Goal: Information Seeking & Learning: Learn about a topic

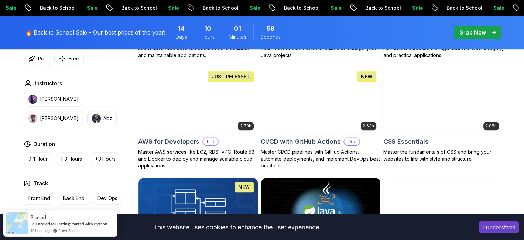
scroll to position [517, 0]
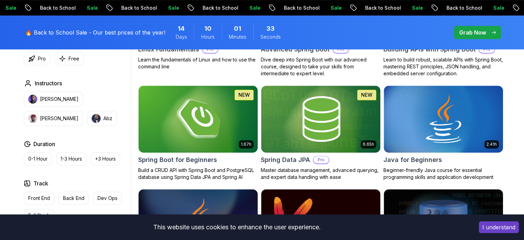
scroll to position [291, 0]
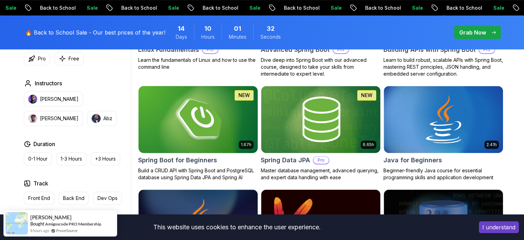
click at [211, 138] on img at bounding box center [197, 119] width 125 height 70
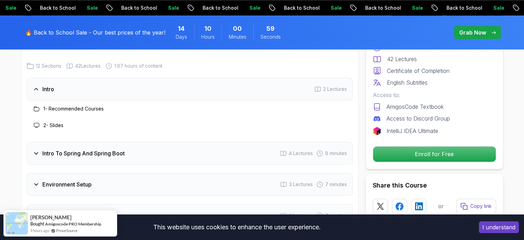
scroll to position [883, 0]
click at [211, 141] on div "Intro To Spring And Spring Boot 4 Lectures 8 minutes" at bounding box center [190, 152] width 326 height 23
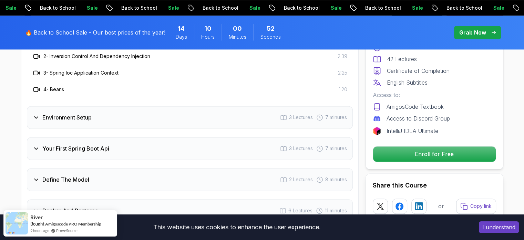
scroll to position [983, 0]
click at [211, 138] on div "Your First Spring Boot Api 3 Lectures 7 minutes" at bounding box center [190, 147] width 326 height 23
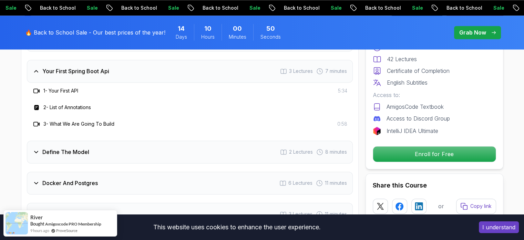
scroll to position [994, 0]
click at [65, 103] on h3 "2 - List of Annotations" at bounding box center [67, 106] width 48 height 7
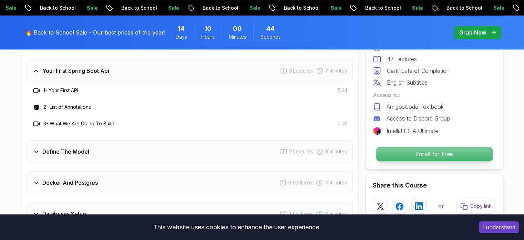
click at [402, 149] on p "Enroll for Free" at bounding box center [434, 153] width 116 height 14
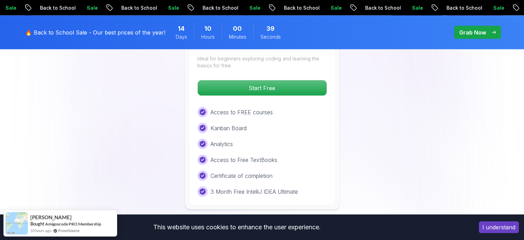
scroll to position [1509, 0]
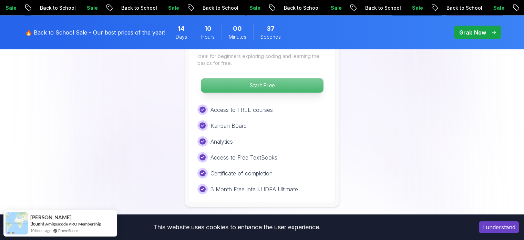
click at [294, 78] on p "Start Free" at bounding box center [262, 85] width 122 height 14
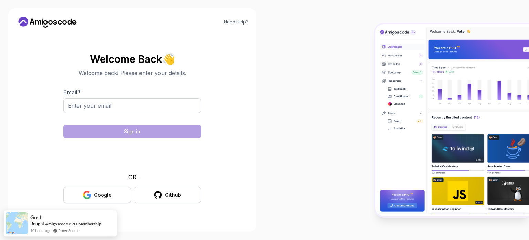
click at [95, 192] on div "Google" at bounding box center [103, 194] width 18 height 7
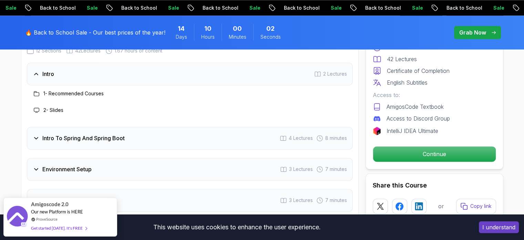
scroll to position [900, 0]
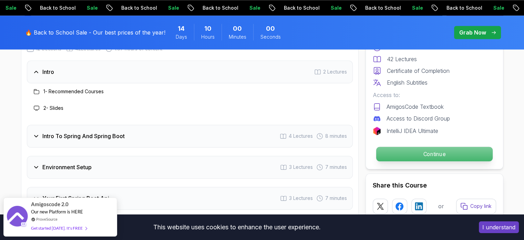
click at [400, 153] on p "Continue" at bounding box center [434, 153] width 116 height 14
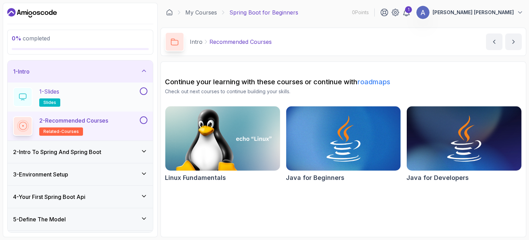
click at [51, 89] on p "1 - Slides" at bounding box center [49, 91] width 20 height 8
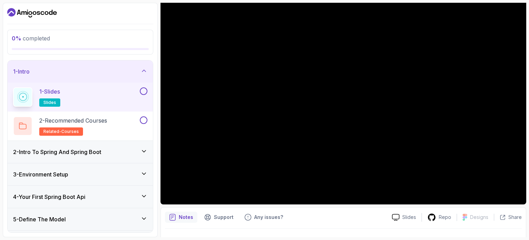
scroll to position [63, 0]
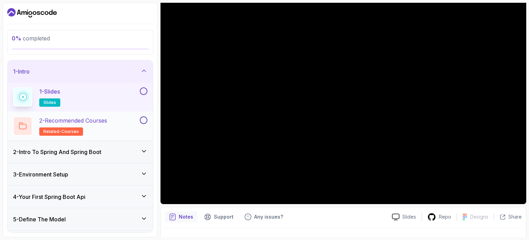
click at [102, 129] on h2 "2 - Recommended Courses related-courses" at bounding box center [73, 125] width 68 height 19
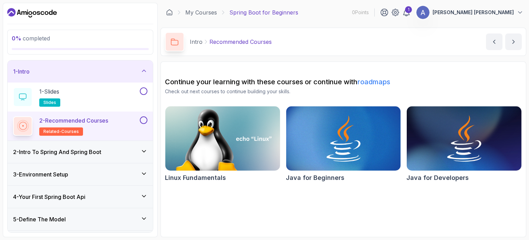
click at [369, 81] on link "roadmaps" at bounding box center [374, 82] width 33 height 8
click at [134, 149] on div "2 - Intro To Spring And Spring Boot" at bounding box center [80, 152] width 134 height 8
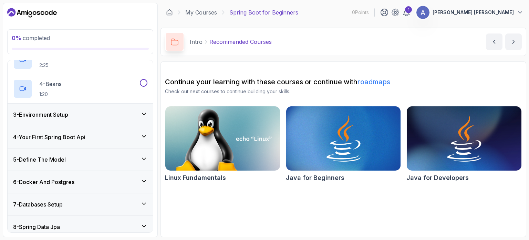
scroll to position [117, 0]
click at [124, 137] on div "4 - Your First Spring Boot Api" at bounding box center [80, 137] width 134 height 8
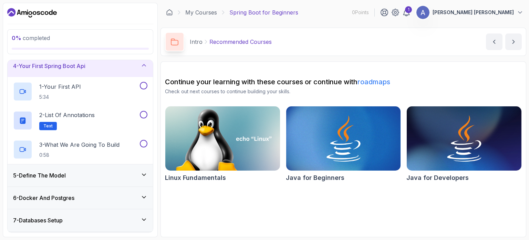
scroll to position [72, 0]
click at [79, 122] on h2 "2 - List of Annotations Text" at bounding box center [66, 120] width 55 height 19
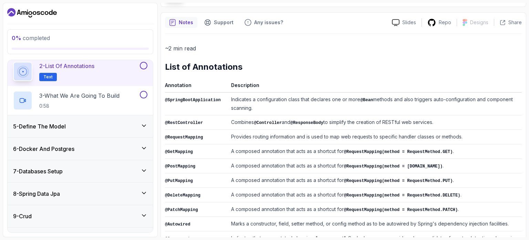
scroll to position [121, 0]
click at [95, 165] on div "7 - Databases Setup" at bounding box center [80, 171] width 145 height 22
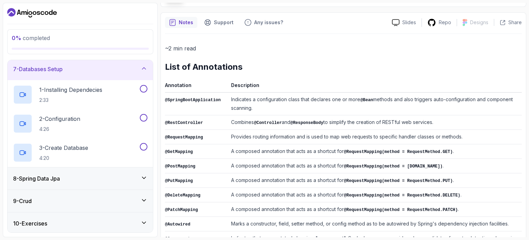
scroll to position [147, 0]
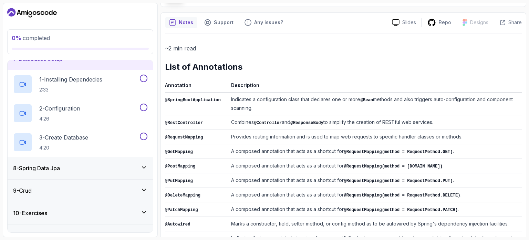
click at [95, 165] on div "8 - Spring Data Jpa" at bounding box center [80, 168] width 134 height 8
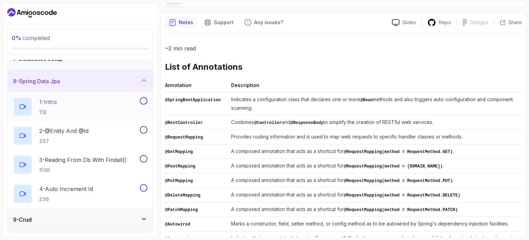
click at [85, 109] on div "1 - Intro 1:12" at bounding box center [75, 106] width 125 height 19
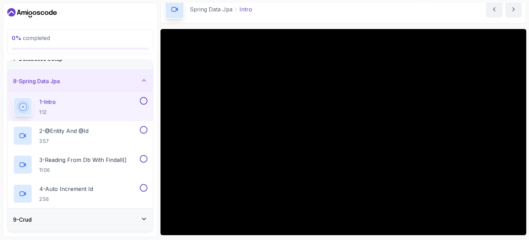
scroll to position [33, 0]
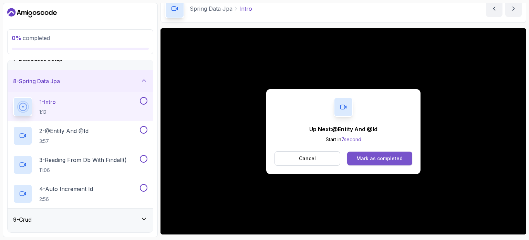
click at [368, 155] on div "Mark as completed" at bounding box center [380, 158] width 46 height 7
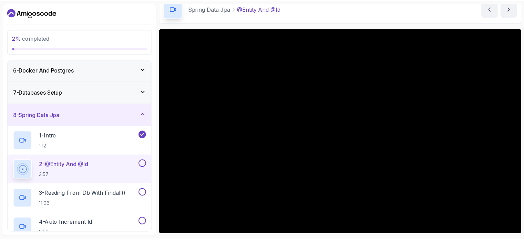
scroll to position [113, 0]
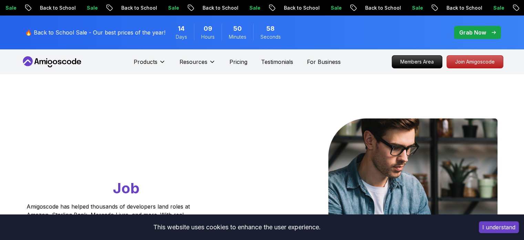
click at [67, 59] on icon at bounding box center [52, 61] width 62 height 11
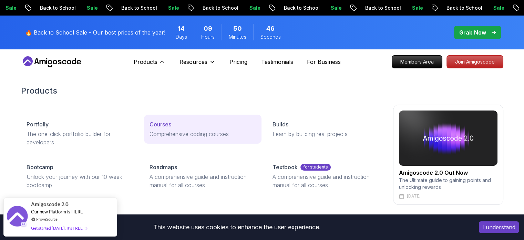
click at [174, 125] on div "Courses" at bounding box center [203, 124] width 106 height 8
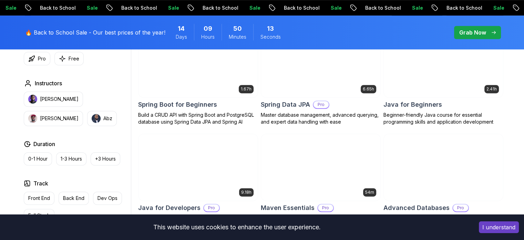
scroll to position [347, 0]
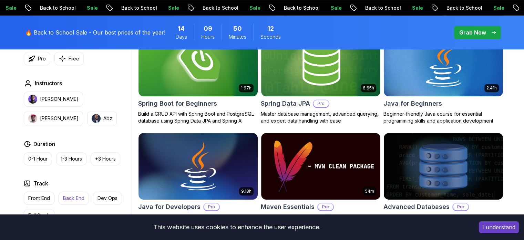
click at [78, 195] on p "Back End" at bounding box center [73, 197] width 21 height 7
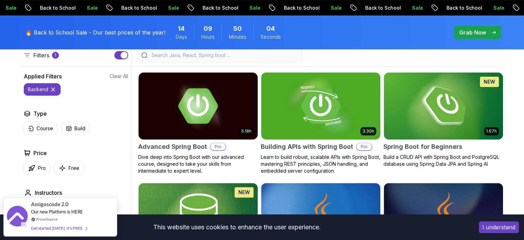
scroll to position [194, 0]
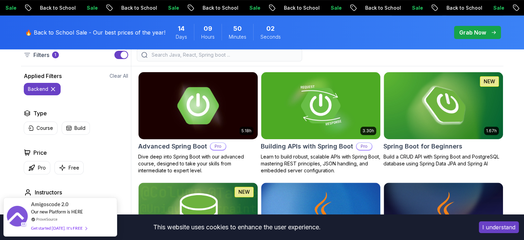
click at [240, 99] on img at bounding box center [197, 105] width 125 height 70
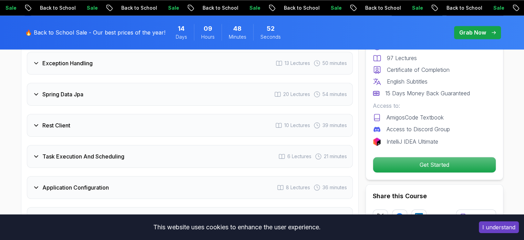
scroll to position [1077, 0]
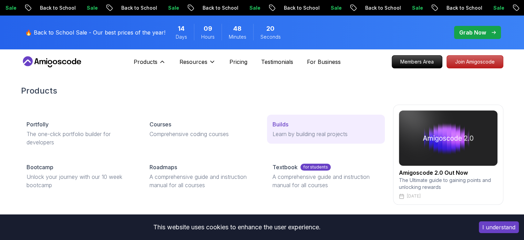
click at [289, 122] on div "Builds" at bounding box center [326, 124] width 106 height 8
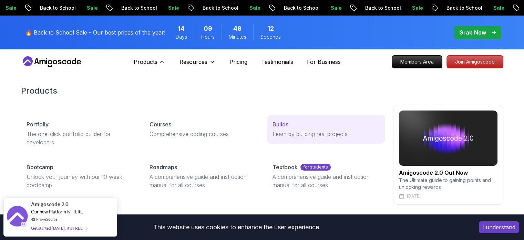
click at [280, 124] on p "Builds" at bounding box center [281, 124] width 16 height 8
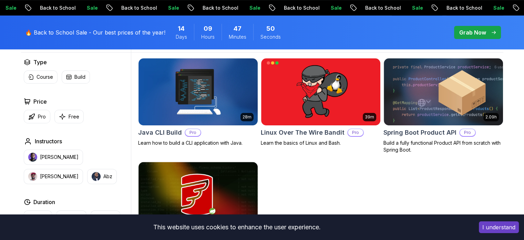
scroll to position [207, 0]
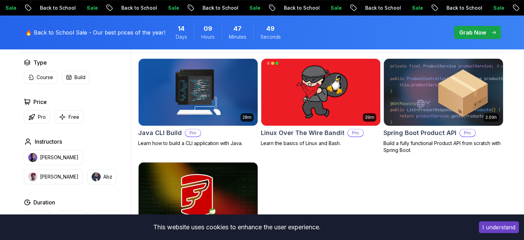
click at [453, 102] on img at bounding box center [443, 92] width 125 height 70
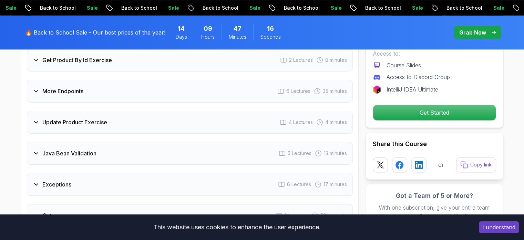
scroll to position [1008, 0]
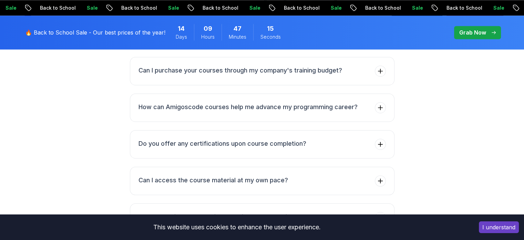
scroll to position [207, 0]
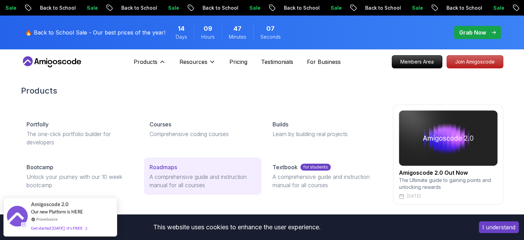
click at [176, 165] on p "Roadmaps" at bounding box center [164, 167] width 28 height 8
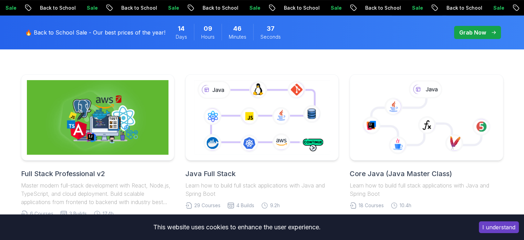
scroll to position [156, 0]
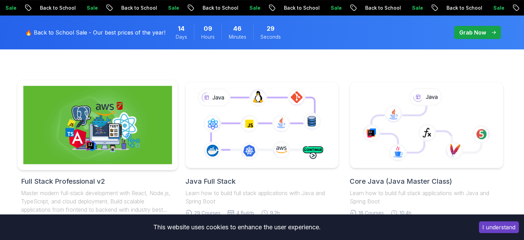
click at [125, 128] on img at bounding box center [97, 125] width 149 height 78
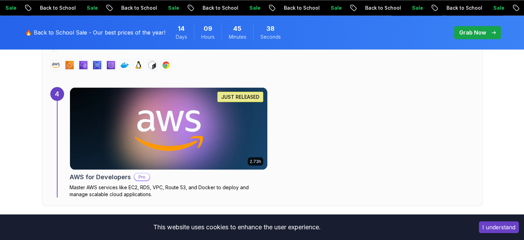
scroll to position [1231, 0]
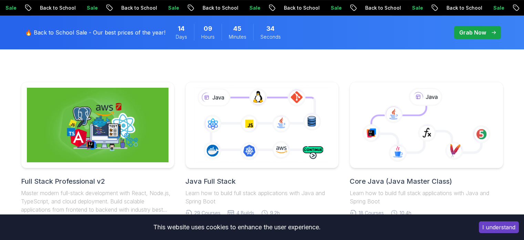
scroll to position [175, 0]
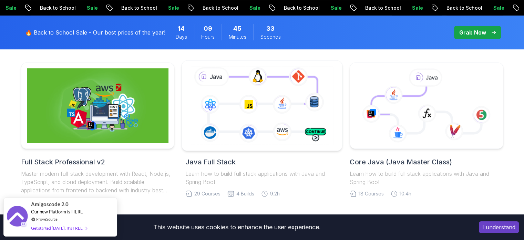
click at [204, 136] on icon at bounding box center [262, 105] width 146 height 81
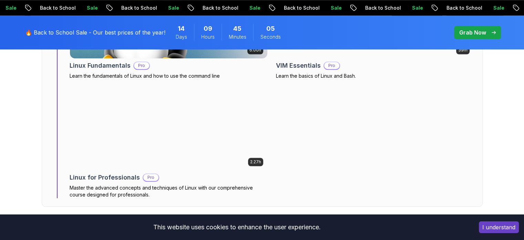
scroll to position [575, 0]
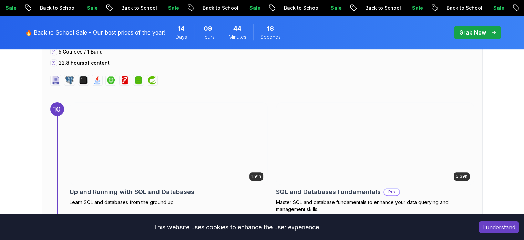
scroll to position [2957, 0]
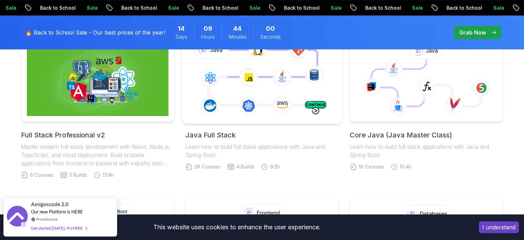
scroll to position [198, 0]
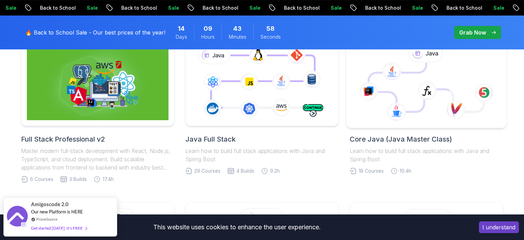
click at [362, 111] on icon at bounding box center [426, 83] width 149 height 78
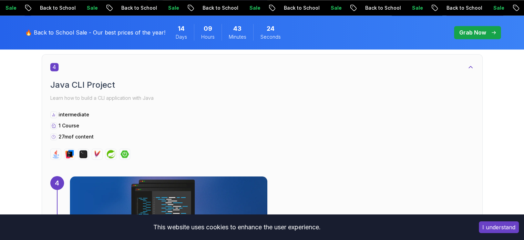
scroll to position [1177, 0]
